Goal: Transaction & Acquisition: Register for event/course

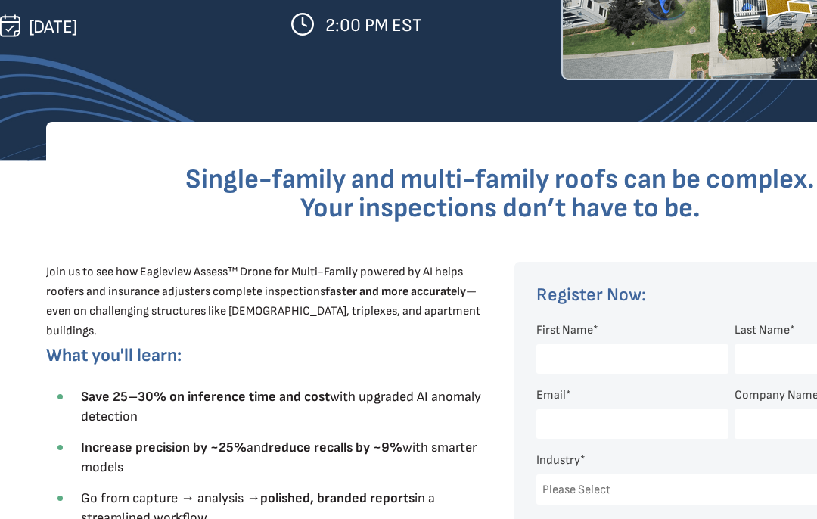
scroll to position [338, 0]
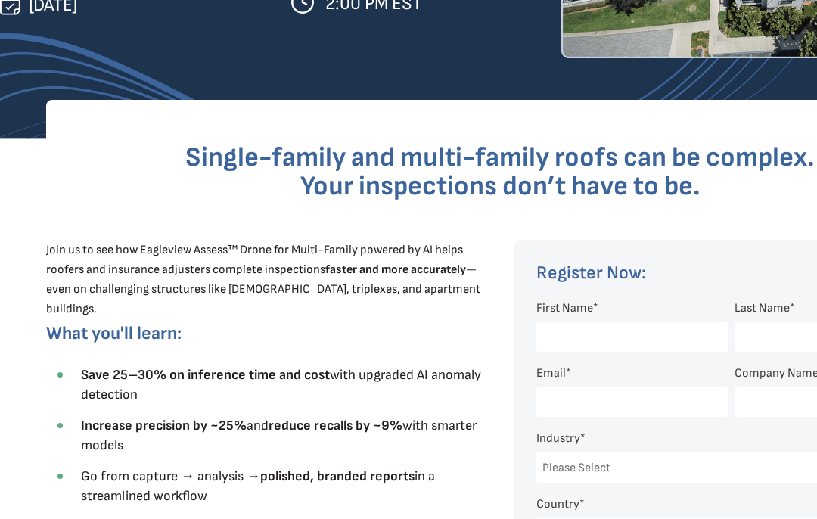
click at [605, 334] on input "First Name *" at bounding box center [633, 338] width 192 height 30
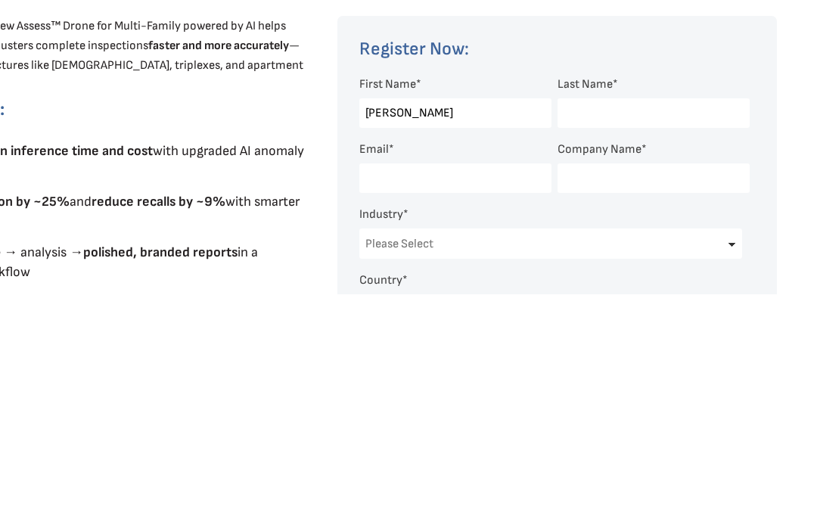
type input "[PERSON_NAME]"
click at [621, 323] on input "Last Name *" at bounding box center [654, 338] width 192 height 30
type input "Jaye"
click at [453, 388] on input "Email *" at bounding box center [455, 403] width 192 height 30
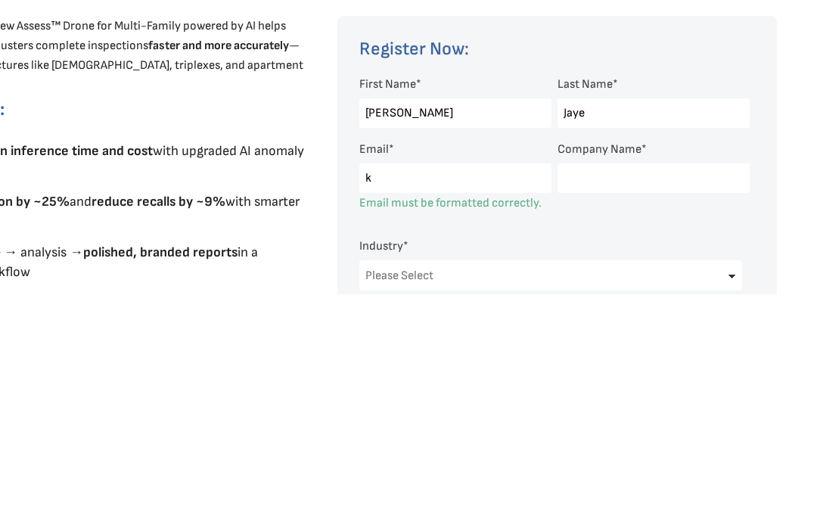
type input "ku"
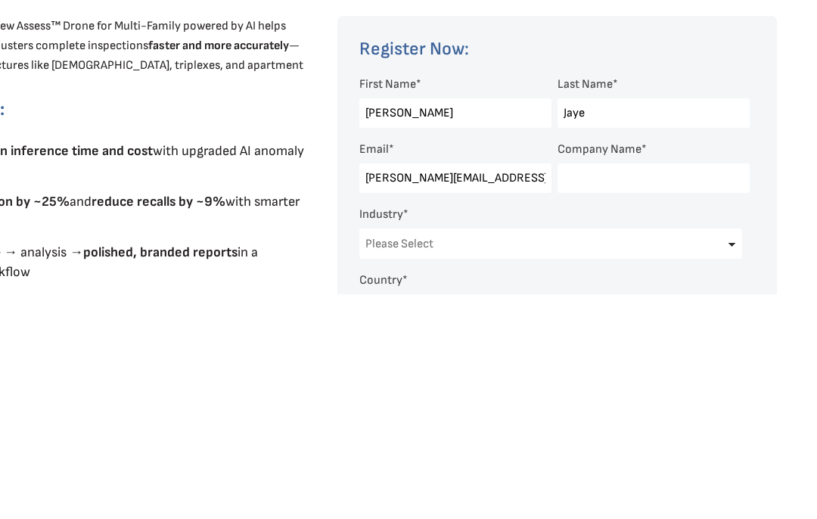
type input "[PERSON_NAME][EMAIL_ADDRESS][DOMAIN_NAME]"
click at [621, 388] on input "Company Name *" at bounding box center [654, 403] width 192 height 30
type input "northern pacific exteriors"
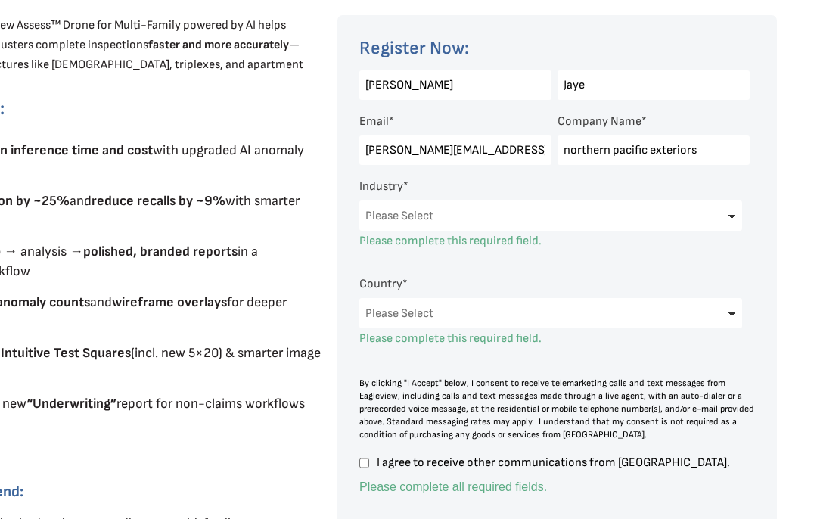
click at [735, 307] on select "Please Select [GEOGRAPHIC_DATA] [GEOGRAPHIC_DATA] [GEOGRAPHIC_DATA] [GEOGRAPHIC…" at bounding box center [550, 313] width 383 height 30
select select "[GEOGRAPHIC_DATA]"
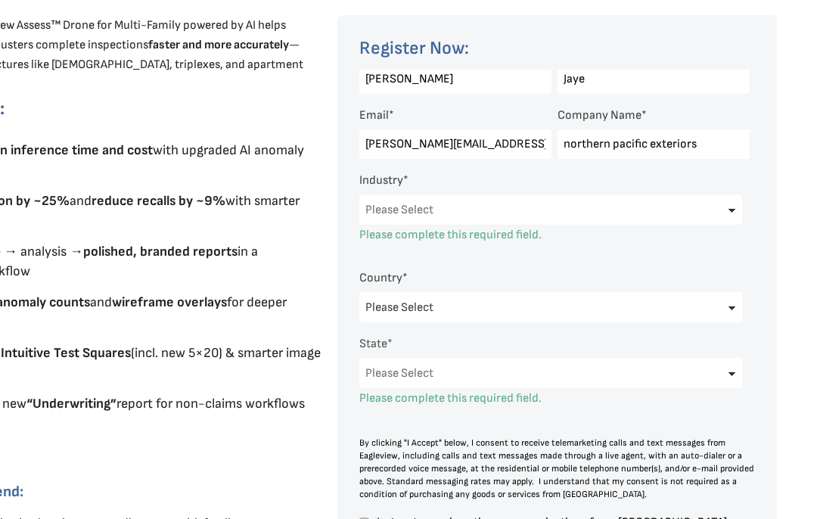
click at [735, 218] on select "Please Select Architects & Engineering Construction Electric/Gas Utilities Gove…" at bounding box center [550, 209] width 383 height 30
select select "Construction"
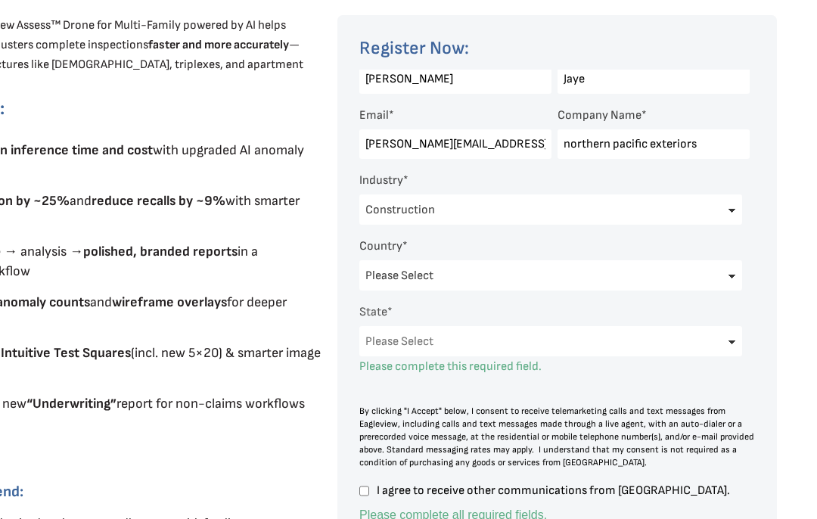
click at [365, 497] on input "I agree to receive other communications from [GEOGRAPHIC_DATA]." at bounding box center [364, 491] width 10 height 14
checkbox input "true"
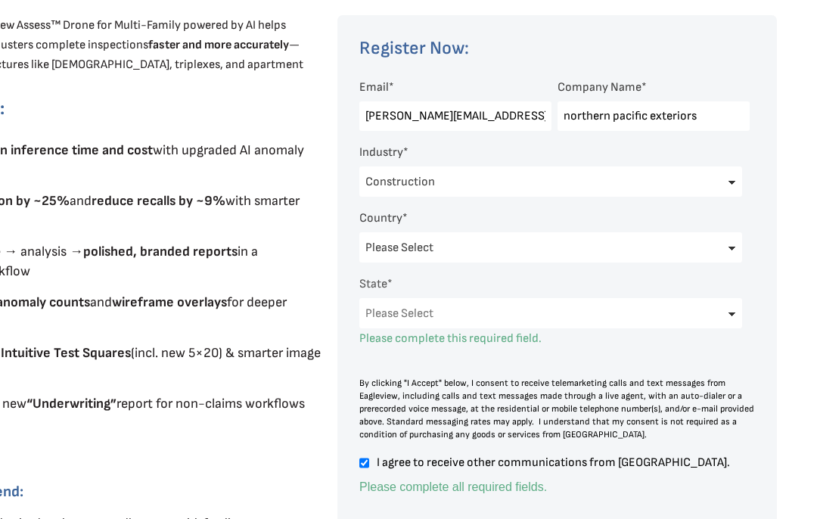
scroll to position [68, 0]
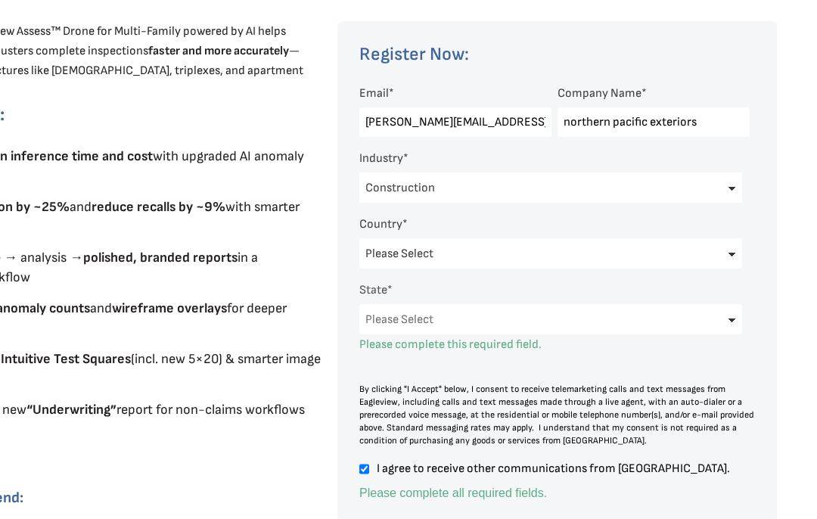
click at [742, 319] on select "Please Select [US_STATE] [US_STATE] [GEOGRAPHIC_DATA] [US_STATE] [US_STATE] [GE…" at bounding box center [550, 319] width 383 height 30
select select "[US_STATE]"
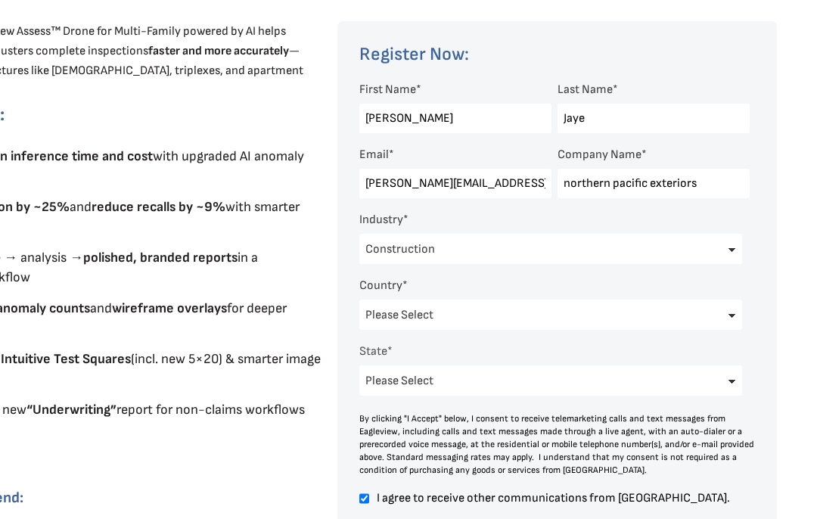
scroll to position [5, 0]
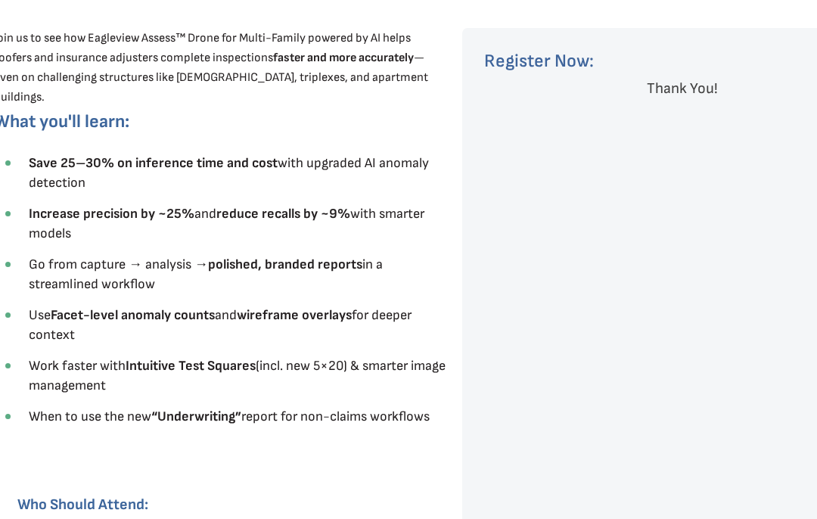
scroll to position [550, 52]
